Goal: Information Seeking & Learning: Learn about a topic

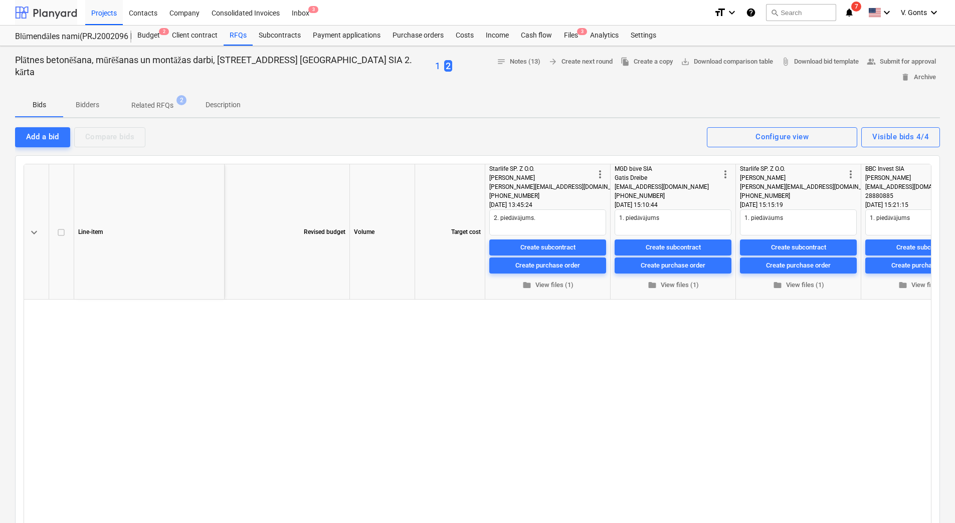
scroll to position [517, 59]
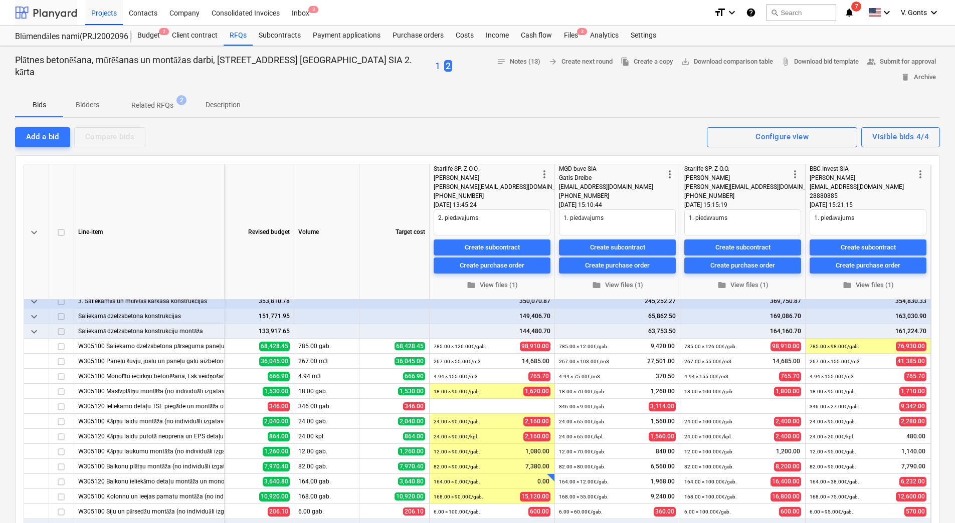
click at [60, 9] on div at bounding box center [46, 12] width 62 height 25
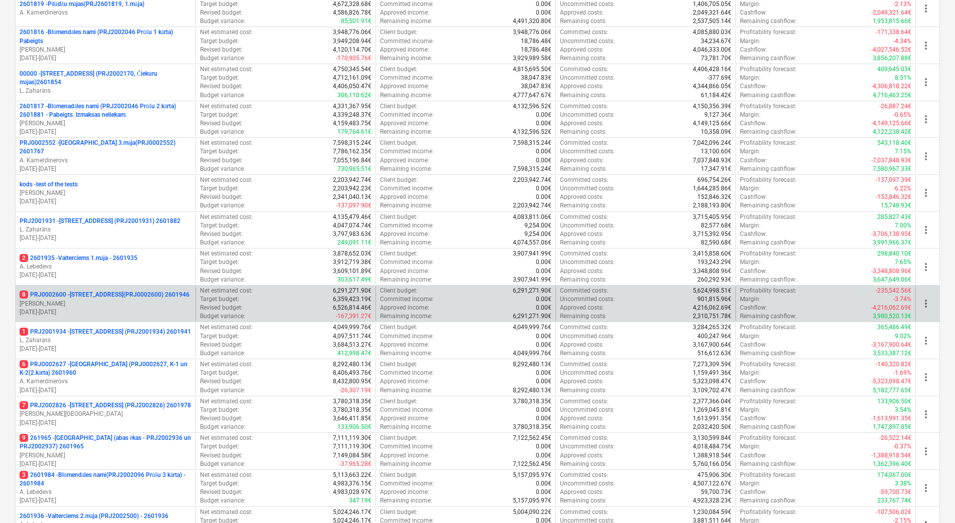
scroll to position [351, 0]
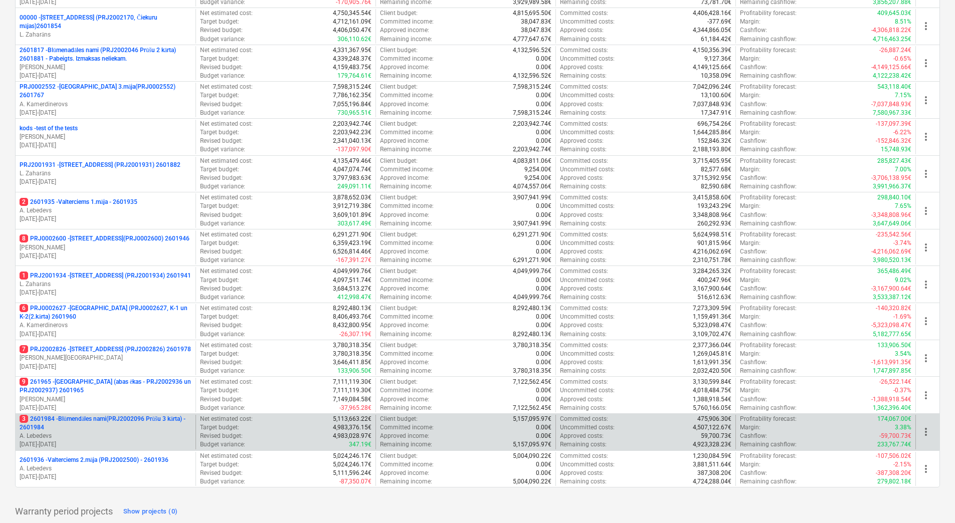
click at [155, 424] on p "3 2601984 - Blūmendāles nami(PRJ2002096 Prūšu 3 kārta) - 2601984" at bounding box center [106, 423] width 172 height 17
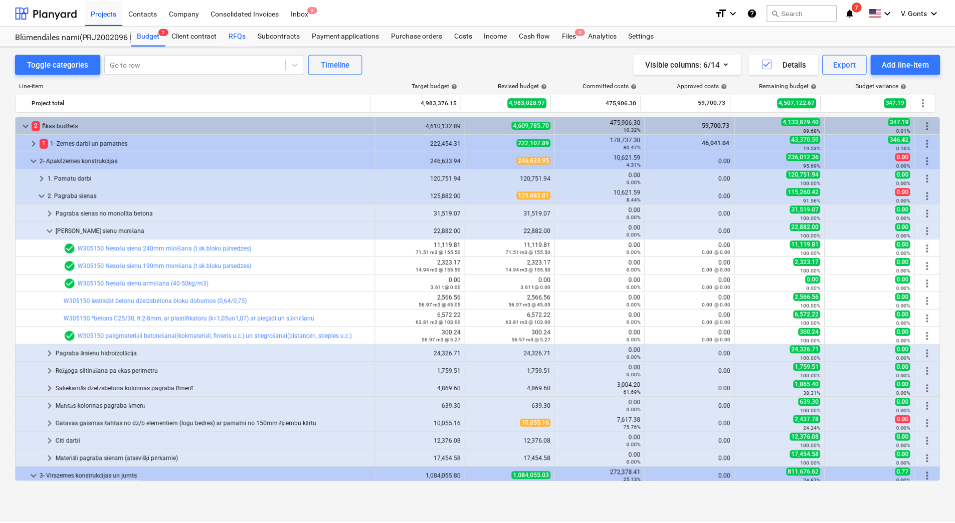
scroll to position [196, 0]
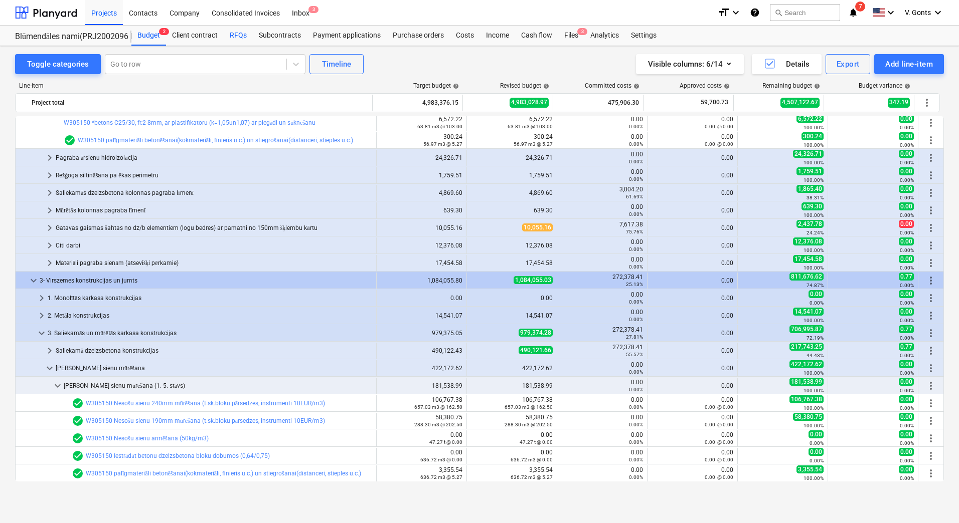
click at [237, 38] on div "RFQs" at bounding box center [238, 36] width 29 height 20
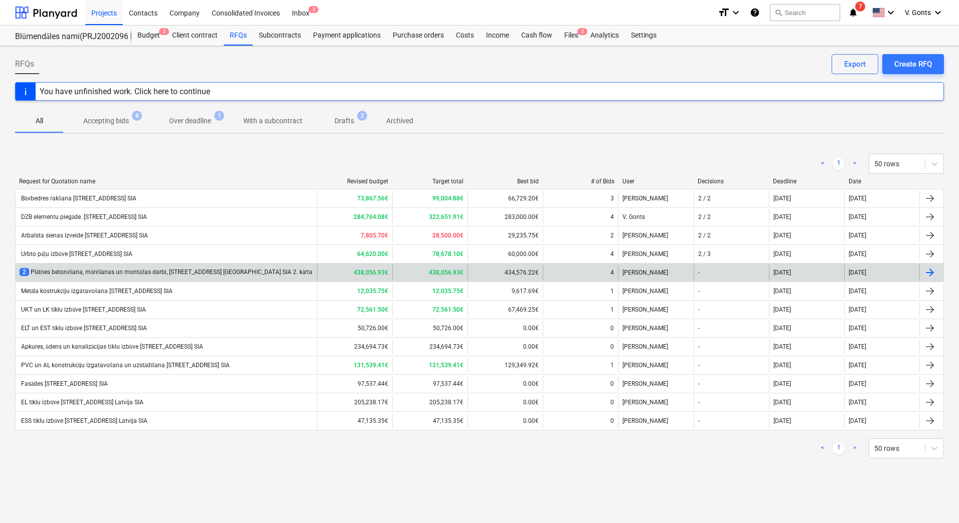
click at [149, 272] on div "2 Plātnes betonēšana, mūrēšanas un montāžas darbi, [STREET_ADDRESS] [GEOGRAPHIC…" at bounding box center [166, 272] width 293 height 9
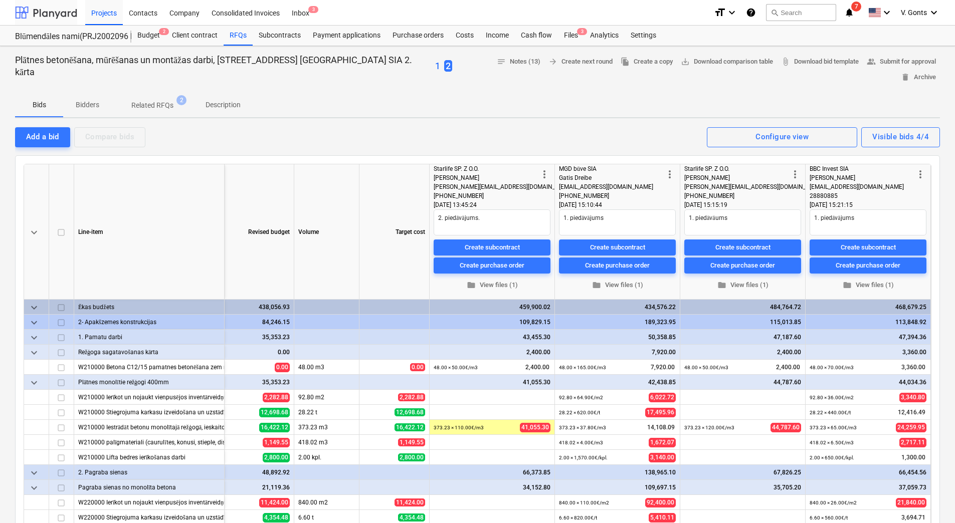
click at [51, 14] on div at bounding box center [46, 12] width 62 height 25
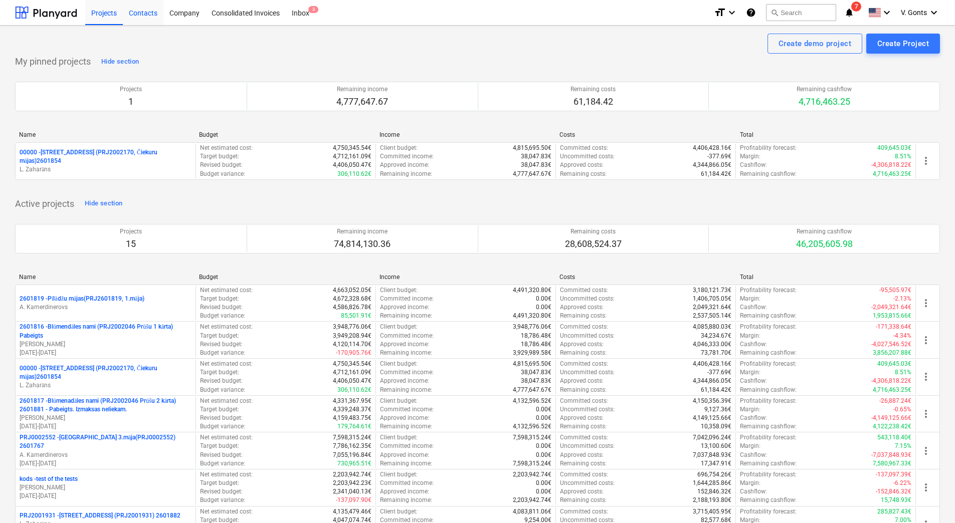
click at [153, 16] on div "Contacts" at bounding box center [143, 12] width 41 height 26
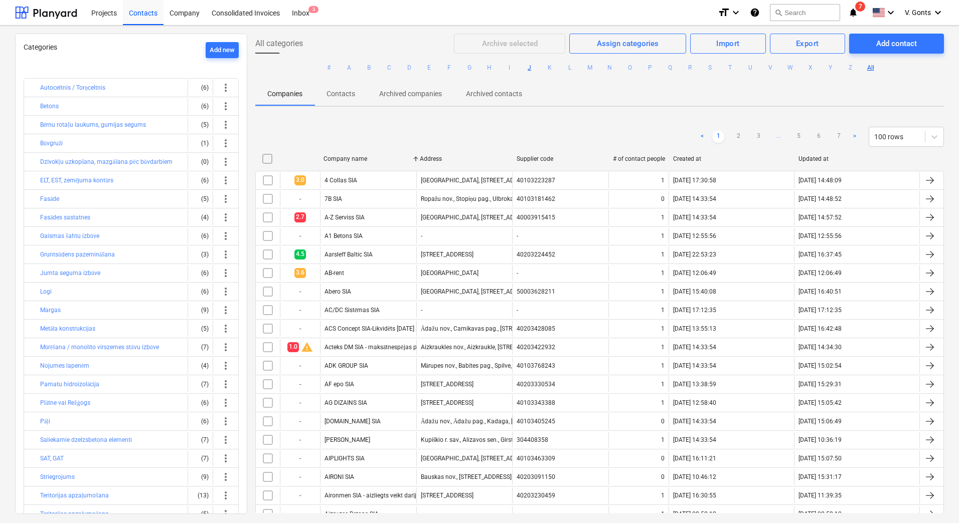
click at [528, 70] on button "J" at bounding box center [529, 68] width 12 height 12
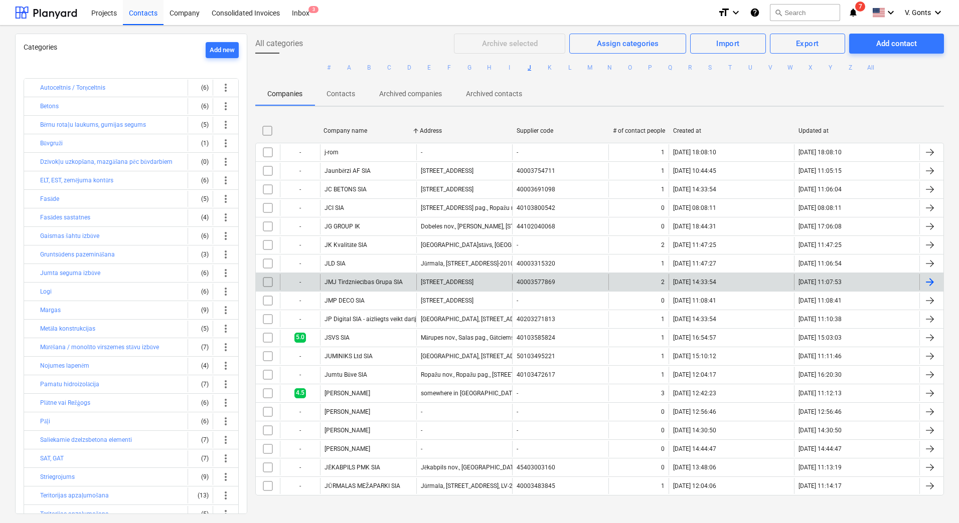
click at [367, 278] on div "JMJ Tirdzniecības Grupa SIA" at bounding box center [368, 282] width 96 height 16
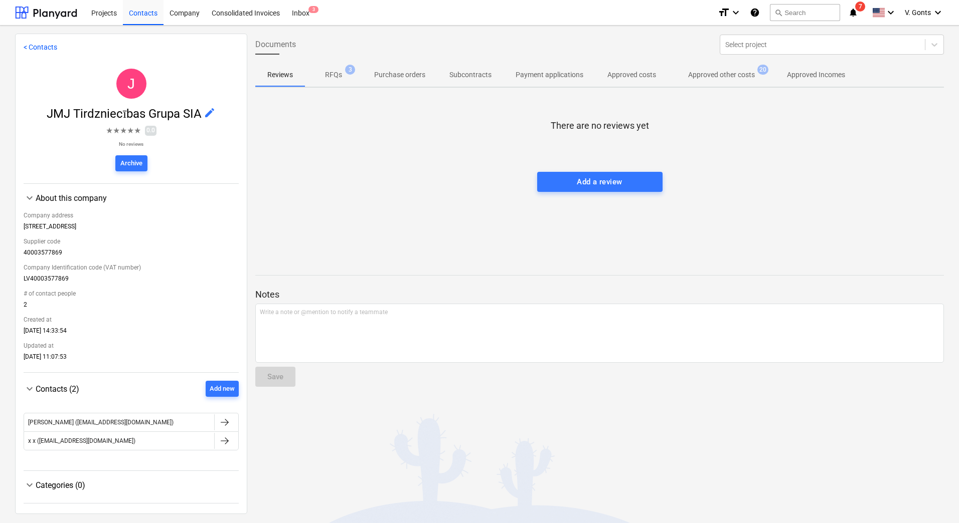
click at [731, 74] on p "Approved other costs" at bounding box center [721, 75] width 67 height 11
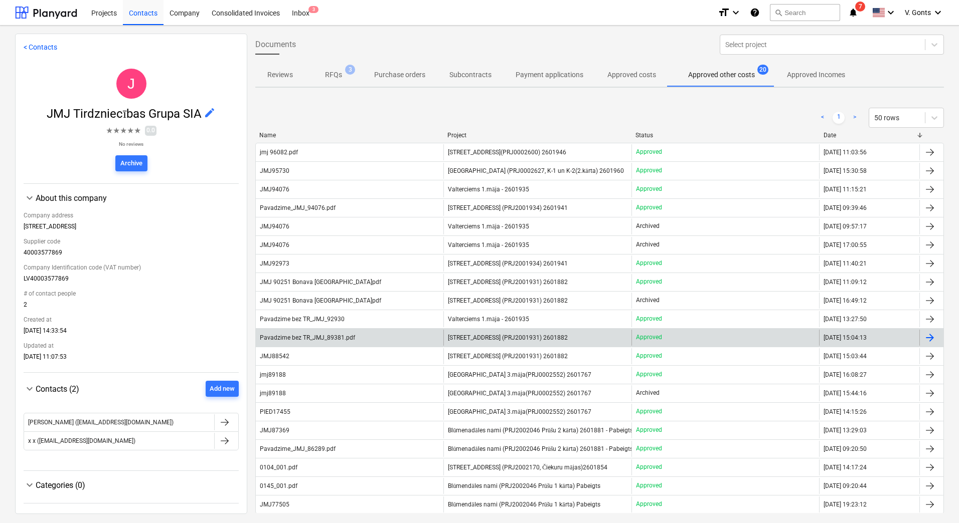
click at [494, 340] on span "[STREET_ADDRESS] (PRJ2001931) 2601882" at bounding box center [508, 337] width 120 height 7
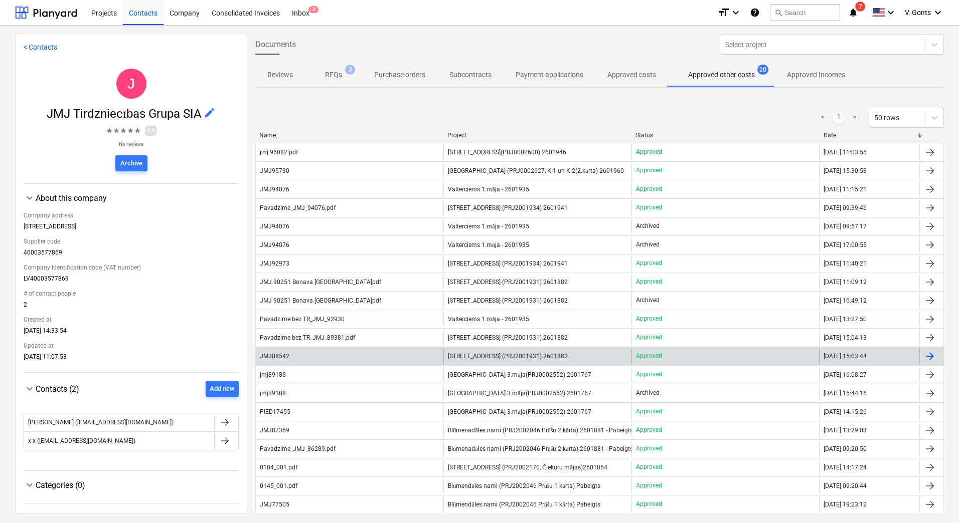
click at [488, 356] on span "[STREET_ADDRESS] (PRJ2001931) 2601882" at bounding box center [508, 356] width 120 height 7
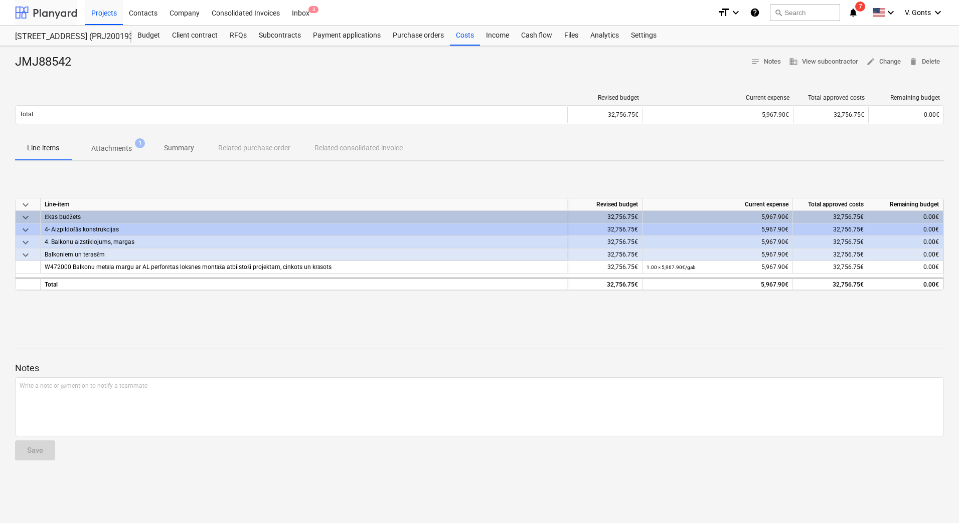
click at [58, 11] on div at bounding box center [46, 12] width 62 height 25
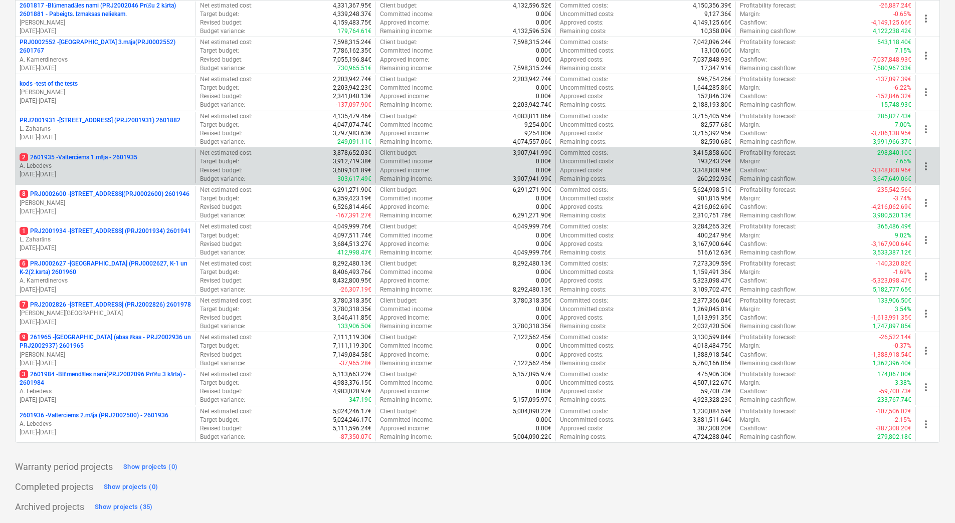
scroll to position [145, 0]
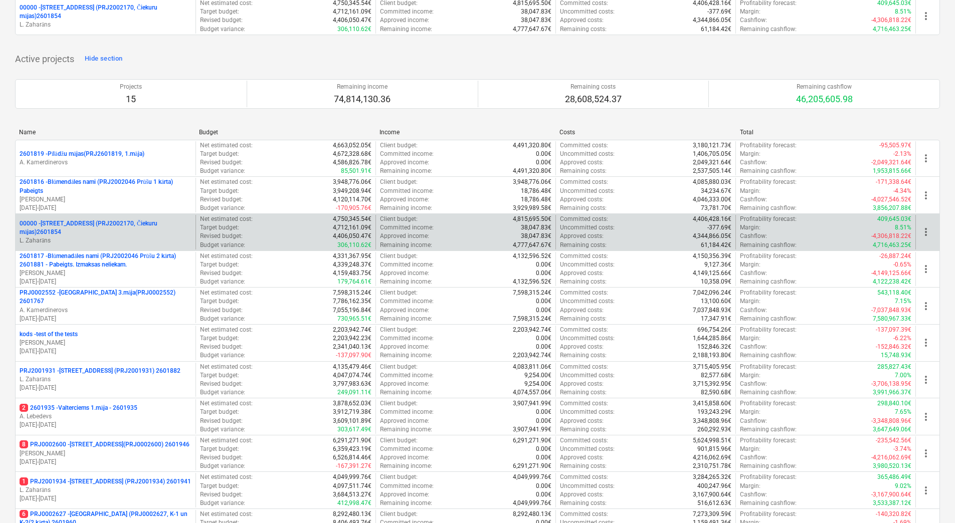
click at [115, 225] on p "00000 - [STREET_ADDRESS] (PRJ2002170, Čiekuru mājas)2601854" at bounding box center [106, 228] width 172 height 17
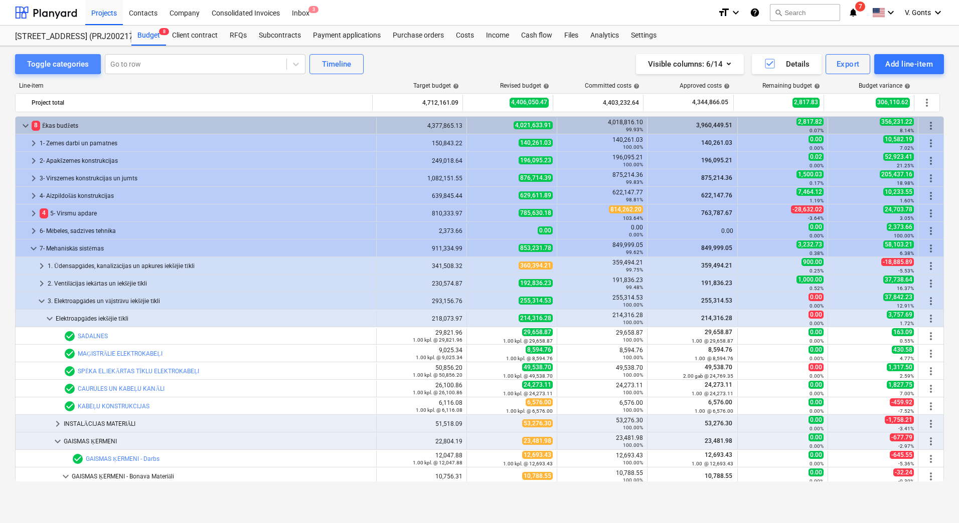
click at [45, 60] on div "Toggle categories" at bounding box center [58, 64] width 62 height 13
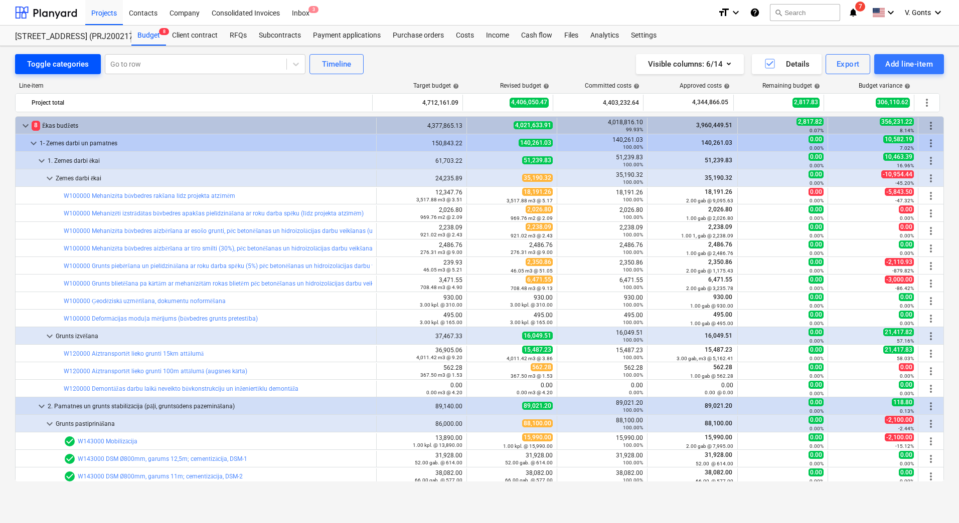
click at [45, 60] on div "Toggle categories" at bounding box center [58, 64] width 62 height 13
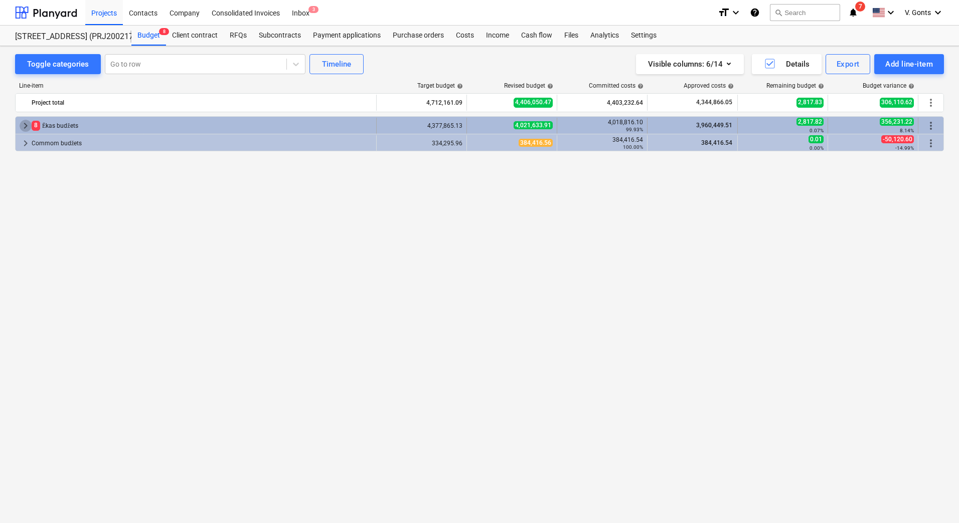
click at [27, 126] on span "keyboard_arrow_right" at bounding box center [26, 126] width 12 height 12
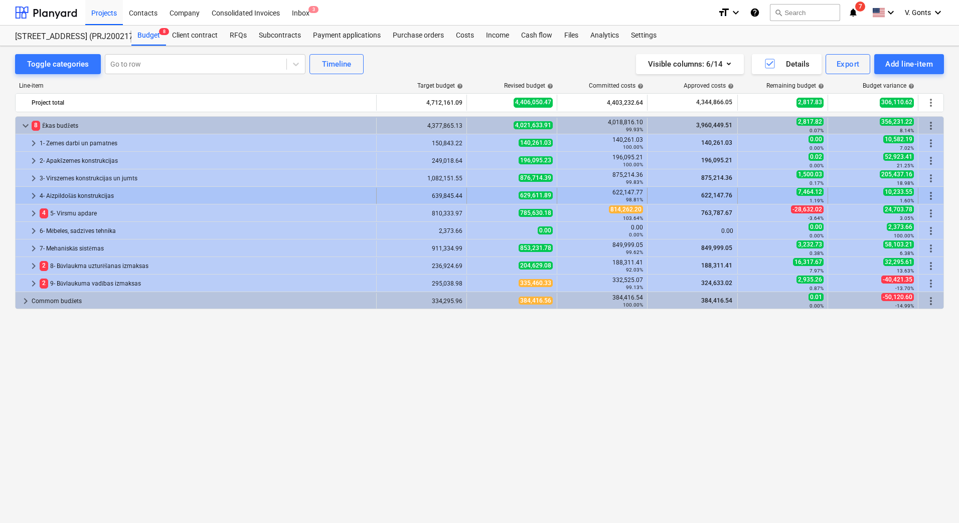
click at [33, 197] on span "keyboard_arrow_right" at bounding box center [34, 196] width 12 height 12
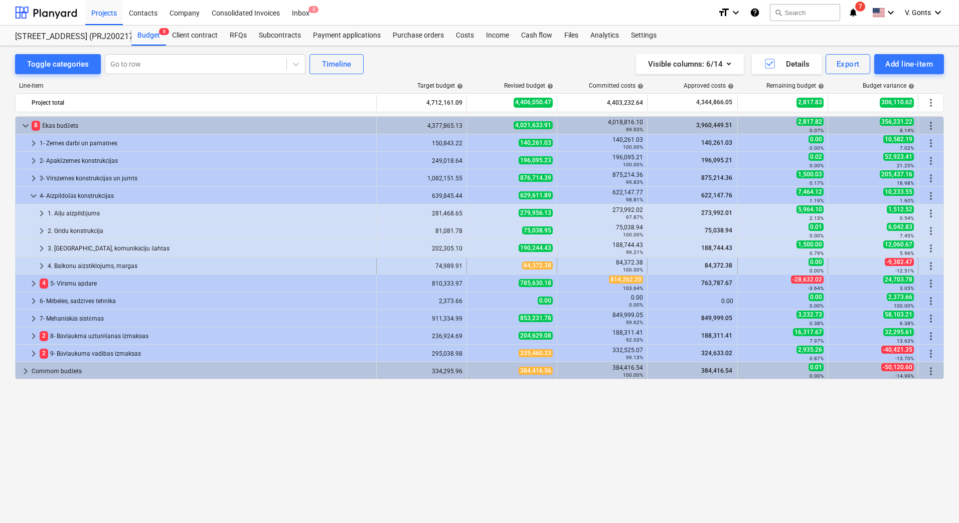
click at [42, 265] on span "keyboard_arrow_right" at bounding box center [42, 266] width 12 height 12
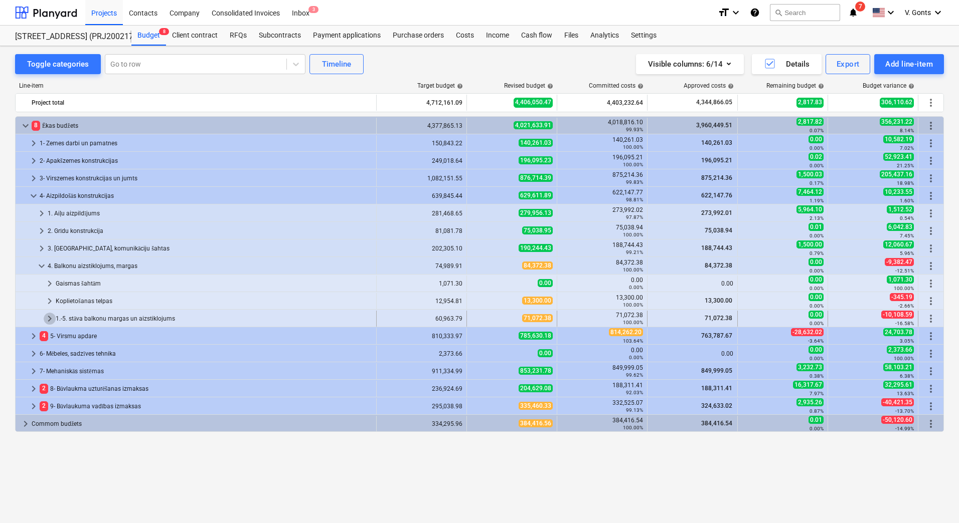
click at [55, 319] on span "keyboard_arrow_right" at bounding box center [50, 319] width 12 height 12
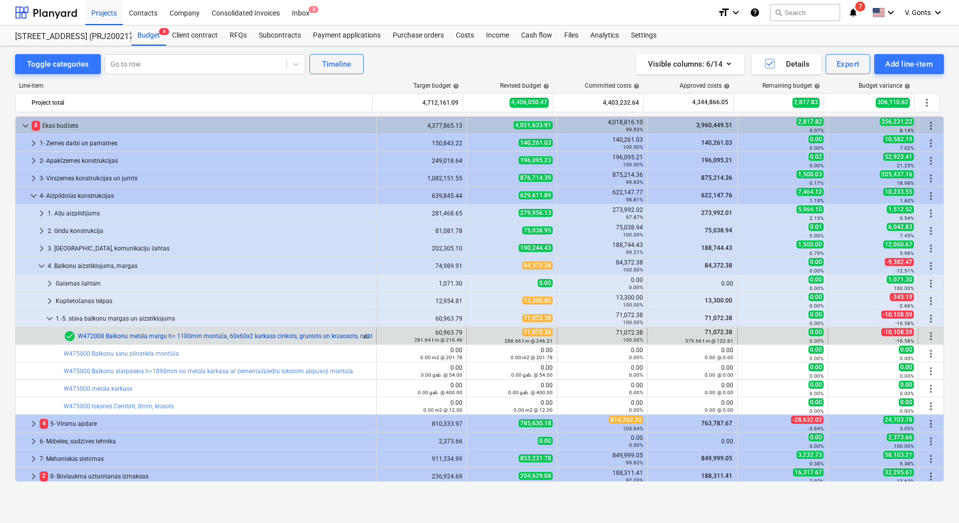
click at [126, 333] on link "W472000 Balkonu metāla margu h= 1100mm montāža, 60x60x2 karkass cinkots, gruntē…" at bounding box center [234, 336] width 313 height 7
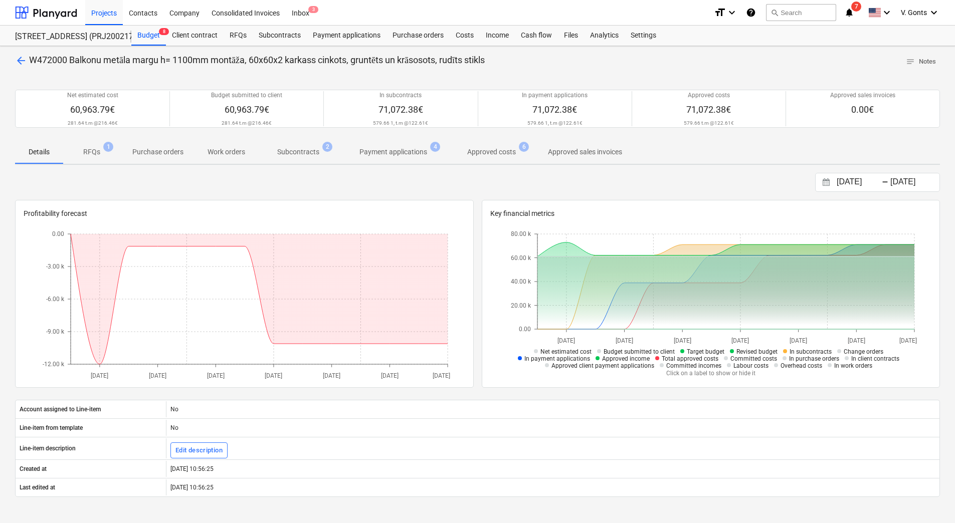
click at [82, 152] on span "RFQs 1" at bounding box center [91, 152] width 33 height 11
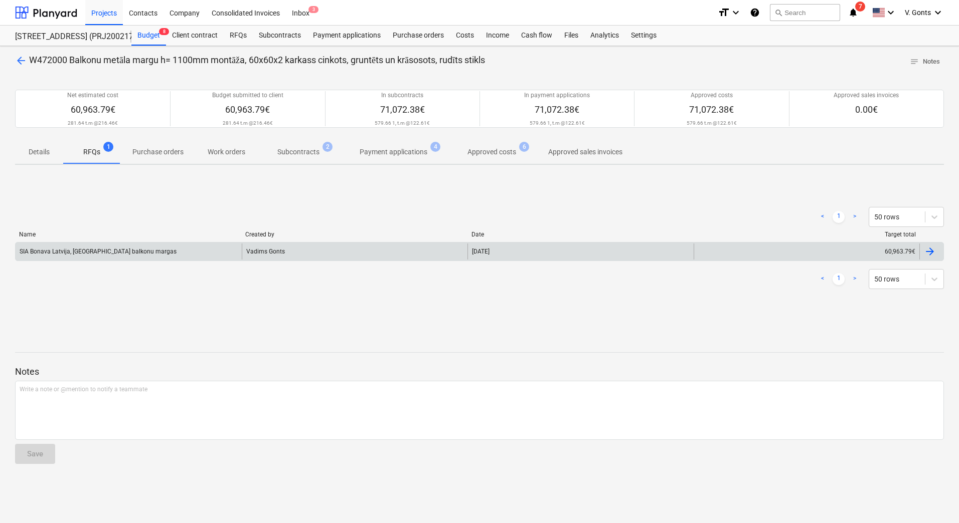
click at [80, 248] on div "SIA Bonava Latvija, [GEOGRAPHIC_DATA] balkonu margas" at bounding box center [98, 251] width 157 height 7
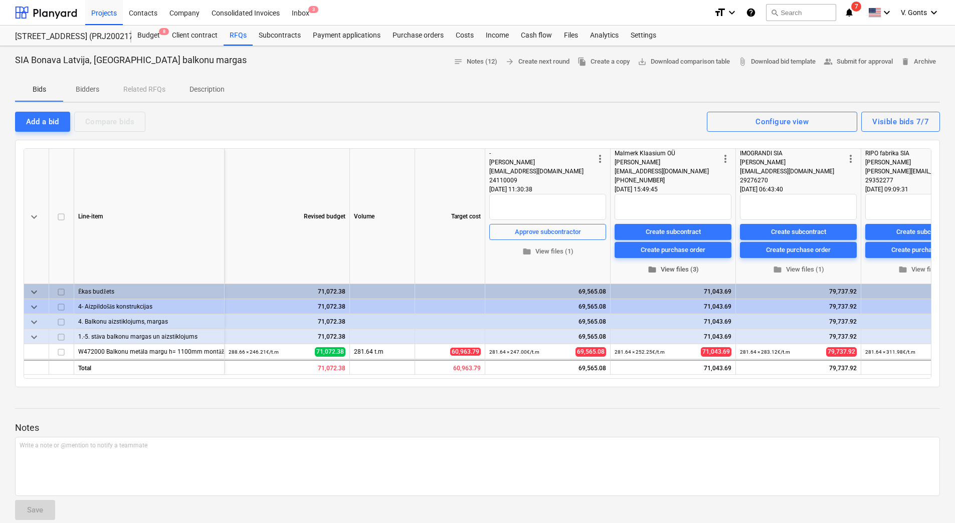
click at [673, 269] on span "folder View files (3)" at bounding box center [673, 270] width 109 height 12
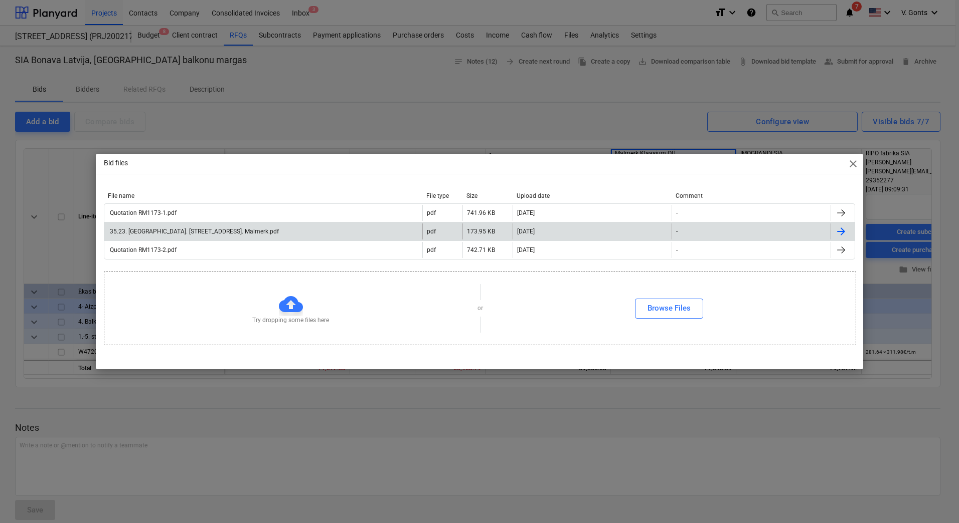
click at [148, 228] on div "35.23. [GEOGRAPHIC_DATA]. [STREET_ADDRESS]. Malmerk.pdf" at bounding box center [193, 231] width 170 height 7
click at [853, 165] on span "close" at bounding box center [853, 164] width 12 height 12
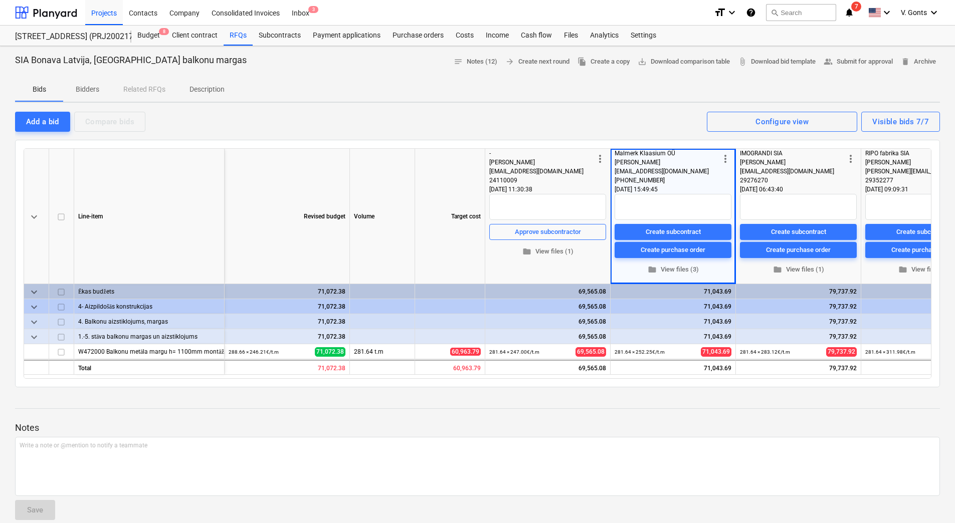
drag, startPoint x: 410, startPoint y: 380, endPoint x: 493, endPoint y: 379, distance: 83.2
click at [488, 381] on div "keyboard_arrow_down Line-item Revised budget Volume Target cost more_vert - [PE…" at bounding box center [477, 264] width 925 height 248
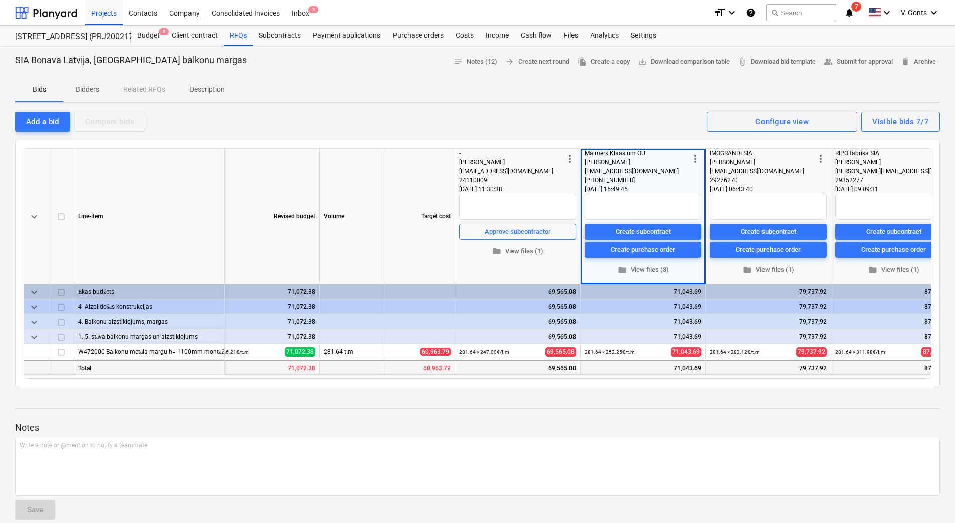
scroll to position [0, 6]
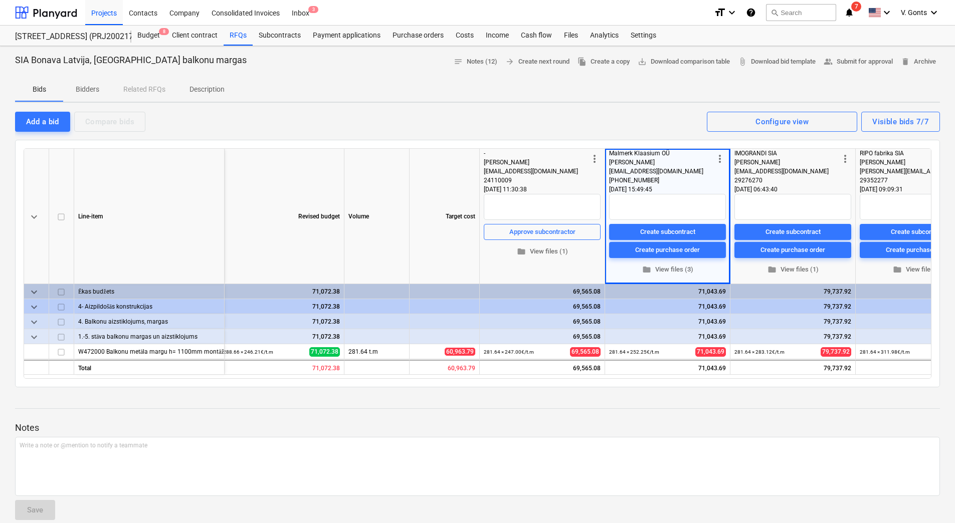
type textarea "x"
